Goal: Navigation & Orientation: Find specific page/section

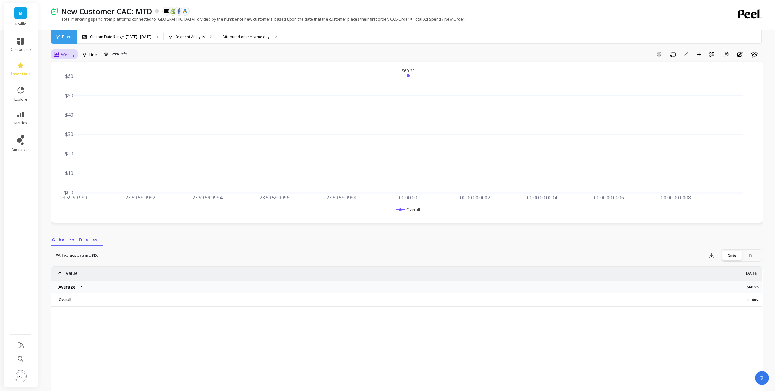
click at [61, 58] on div "Weekly" at bounding box center [64, 54] width 21 height 7
click at [67, 75] on div "Daily" at bounding box center [73, 80] width 42 height 11
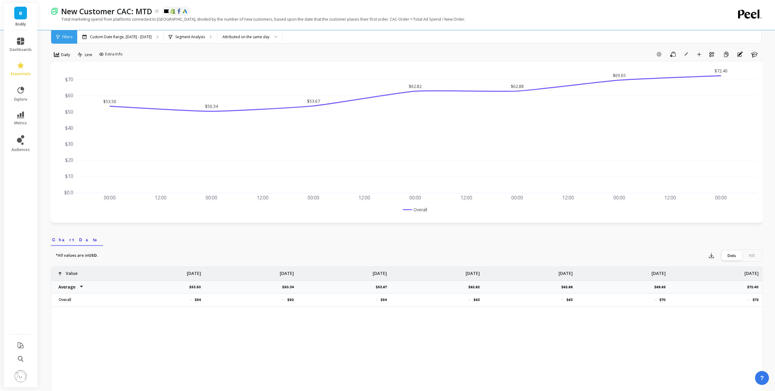
click at [415, 45] on div "option Daily, selected. Daily Line Extra Info Add Goal Save Rename Add to Dashb…" at bounding box center [407, 342] width 712 height 647
click at [107, 12] on p "New Customer CAC: MTD" at bounding box center [106, 11] width 91 height 10
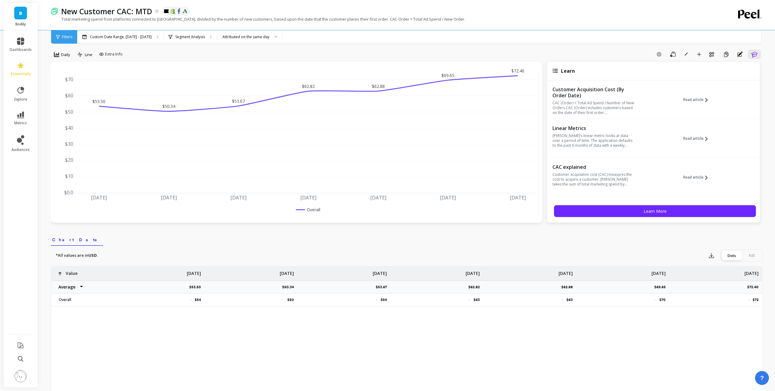
click at [486, 39] on div "Custom Date Range, [DATE] - [DATE] Segment Analysis Attributed on the same day" at bounding box center [432, 36] width 711 height 13
click at [0, 47] on div "B Bodily dashboards essentials explore metrics audiences New Customer CAC: MTD …" at bounding box center [387, 334] width 775 height 678
click at [13, 43] on link "dashboards" at bounding box center [21, 45] width 22 height 15
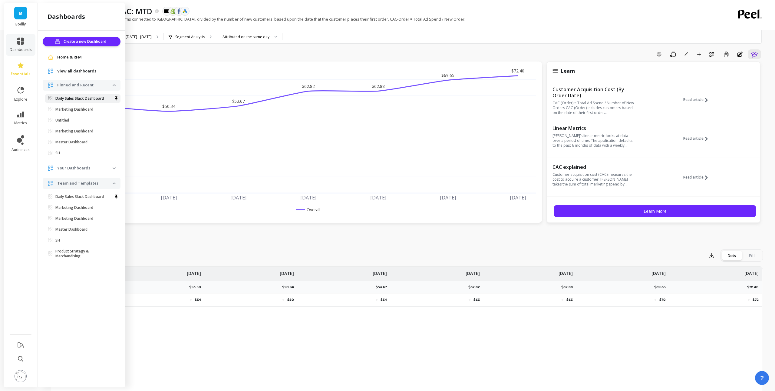
click at [62, 99] on p "Daily Sales Slack Dashboard" at bounding box center [79, 98] width 48 height 5
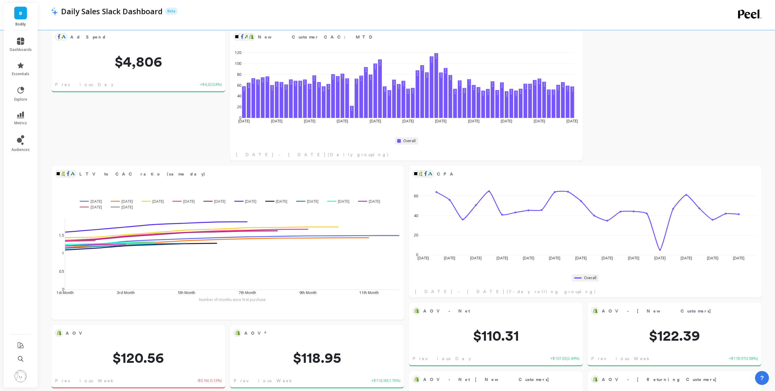
scroll to position [179, 0]
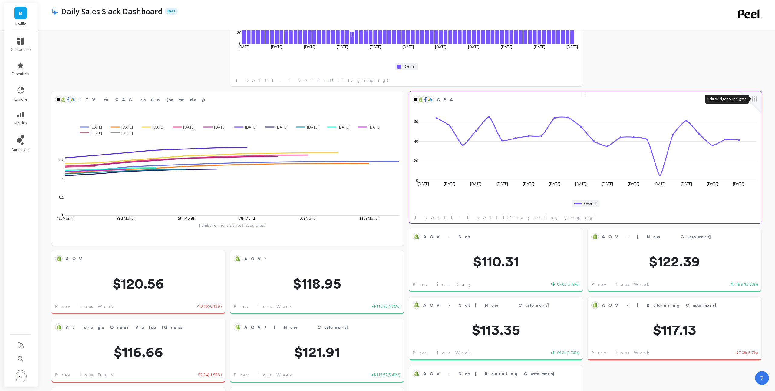
click at [758, 101] on button at bounding box center [754, 99] width 7 height 8
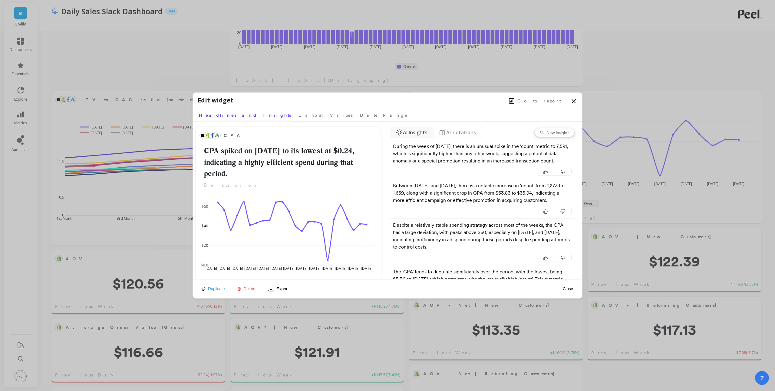
click at [542, 102] on span "Go to report" at bounding box center [540, 101] width 44 height 6
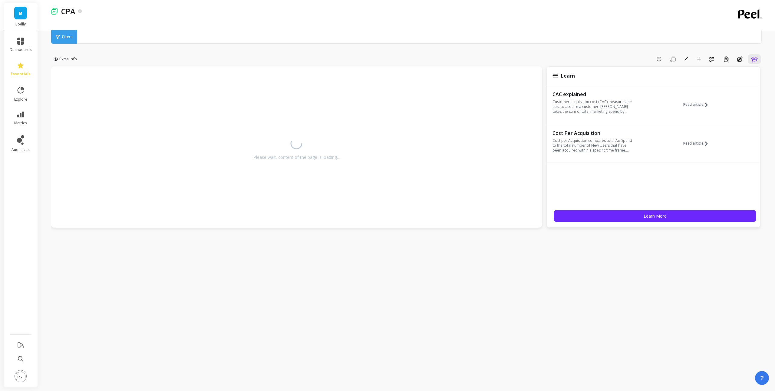
click at [540, 51] on div "Extra Info Add Goal Save Rename Add to Dashboard Create a Copy Annotations Lear…" at bounding box center [407, 203] width 712 height 359
click at [545, 54] on div "Add Goal Save Rename Add to Dashboard Create a Copy Annotations Learn" at bounding box center [421, 59] width 684 height 10
click at [548, 61] on div "Add Goal Save Rename Add to Dashboard Create a Copy Annotations Learn" at bounding box center [421, 59] width 684 height 10
click at [539, 280] on div "Extra Info Add Goal Save Rename Add to Dashboard Create a Copy Annotations Lear…" at bounding box center [407, 203] width 712 height 359
click at [474, 68] on div "Please wait, content of the page is loading..." at bounding box center [297, 146] width 492 height 161
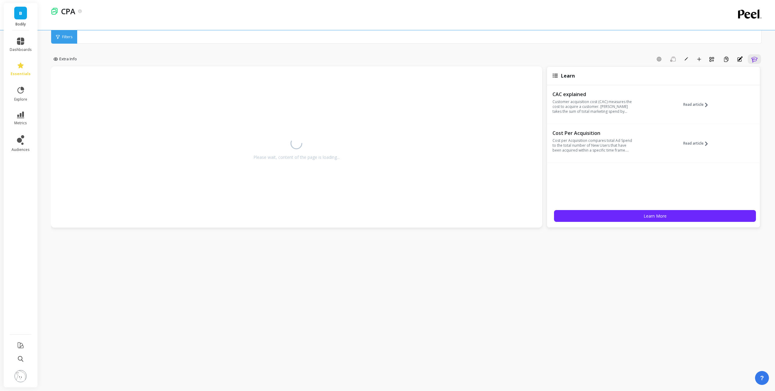
click at [523, 53] on div "Extra Info Add Goal Save Rename Add to Dashboard Create a Copy Annotations Lear…" at bounding box center [407, 203] width 712 height 359
